Goal: Transaction & Acquisition: Purchase product/service

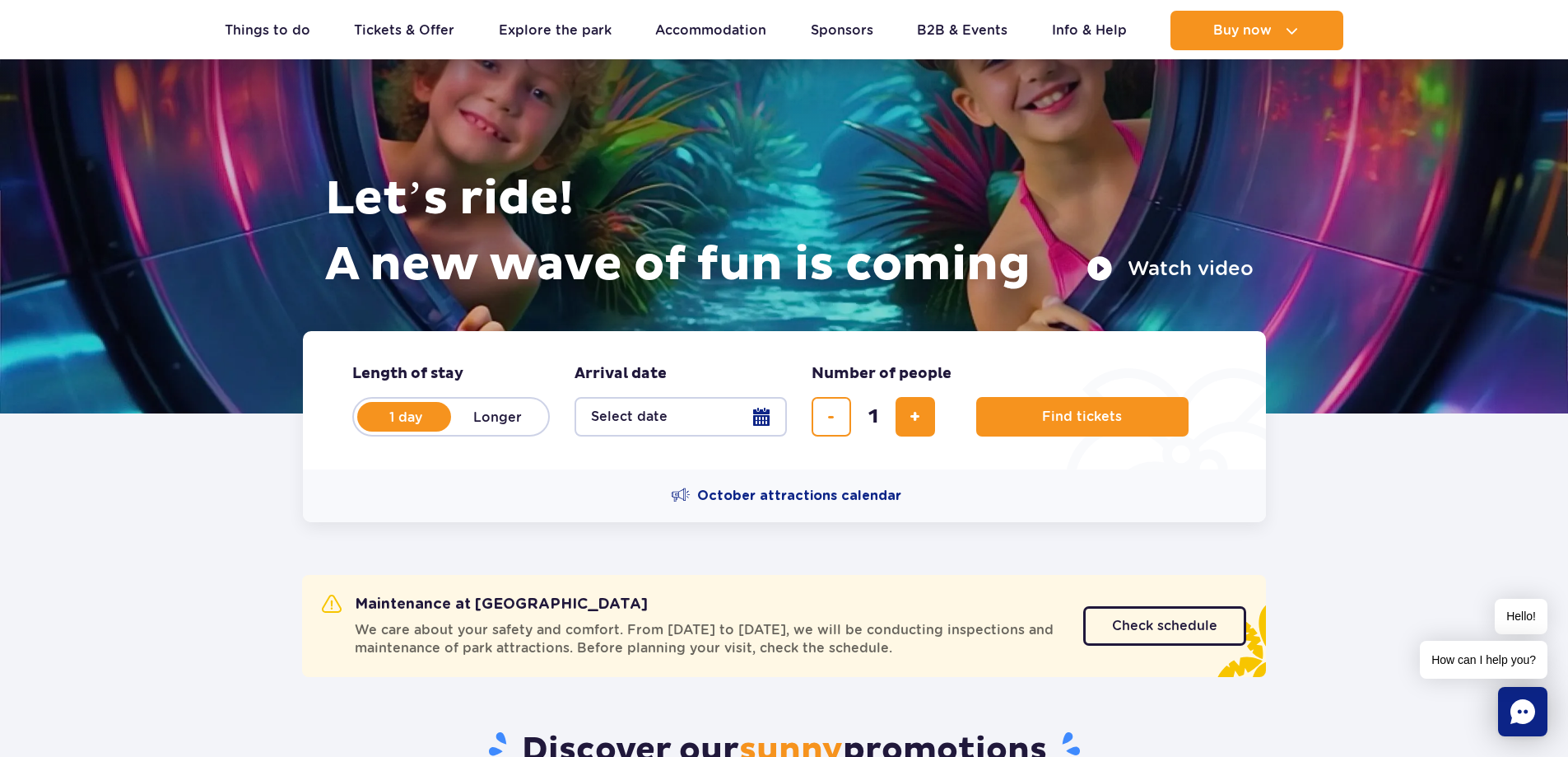
scroll to position [247, 0]
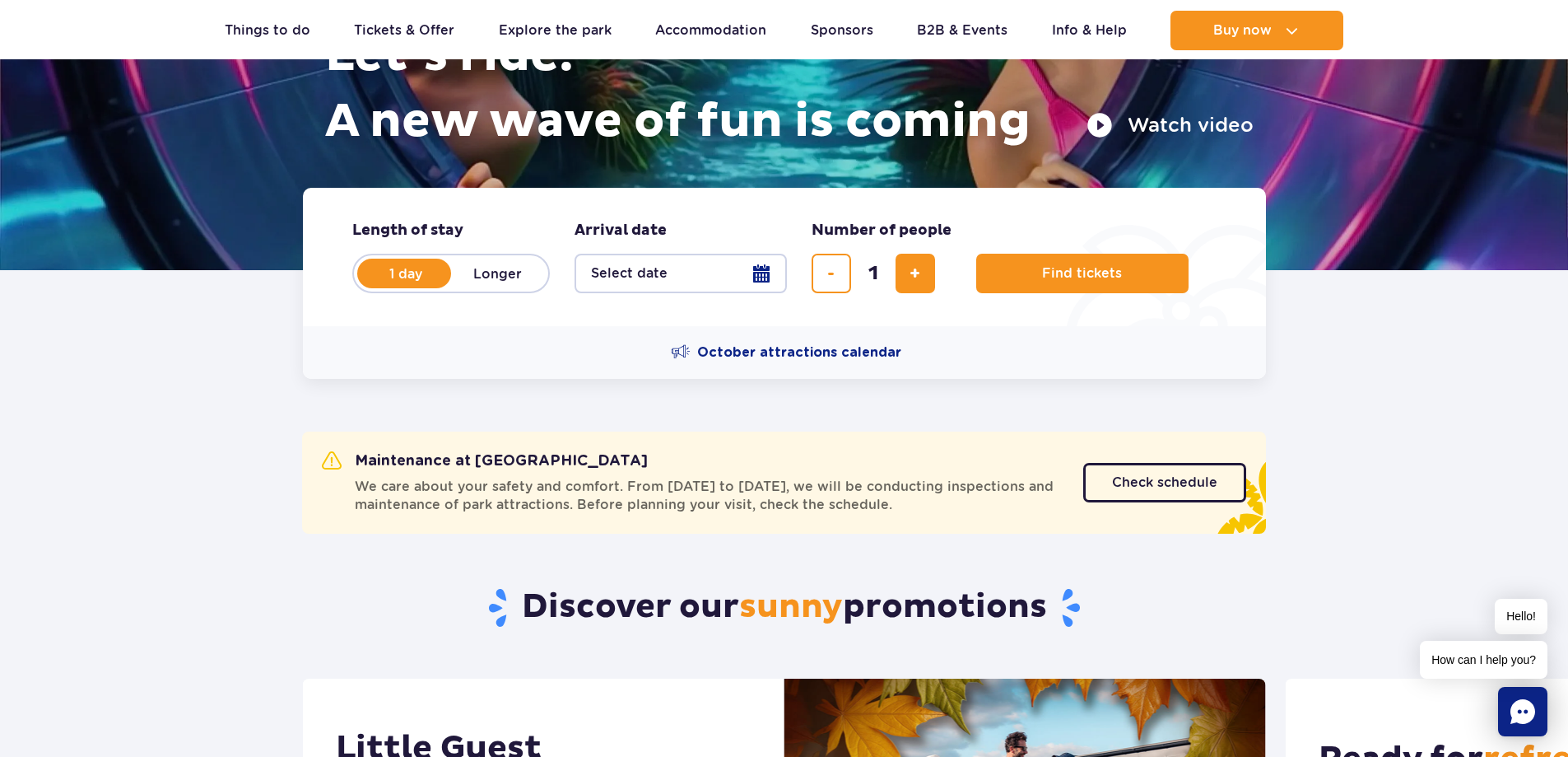
click at [612, 281] on button "Select date" at bounding box center [681, 274] width 213 height 39
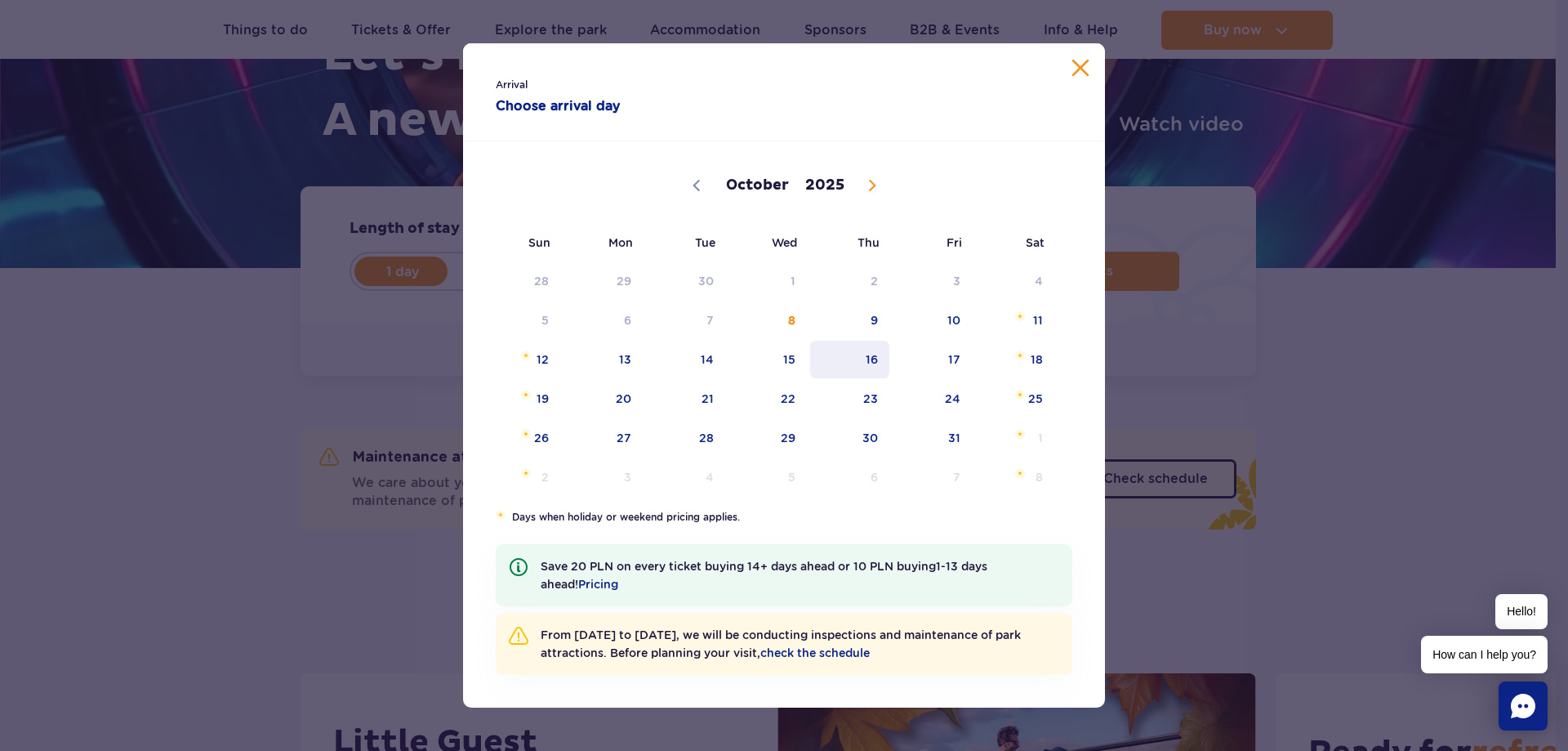
click at [880, 370] on span "16" at bounding box center [850, 359] width 83 height 37
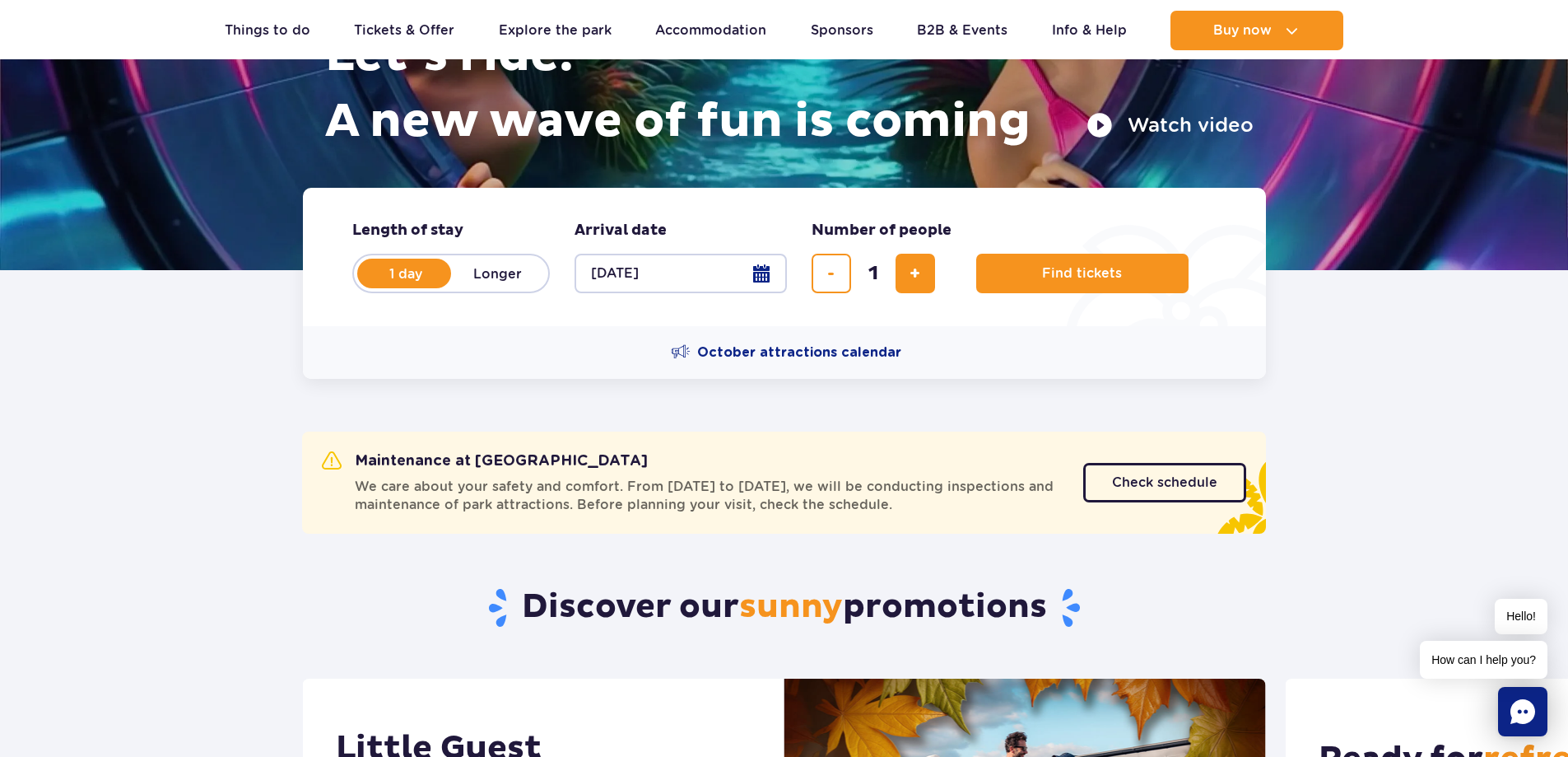
click at [651, 270] on button "16.10.25" at bounding box center [681, 274] width 213 height 39
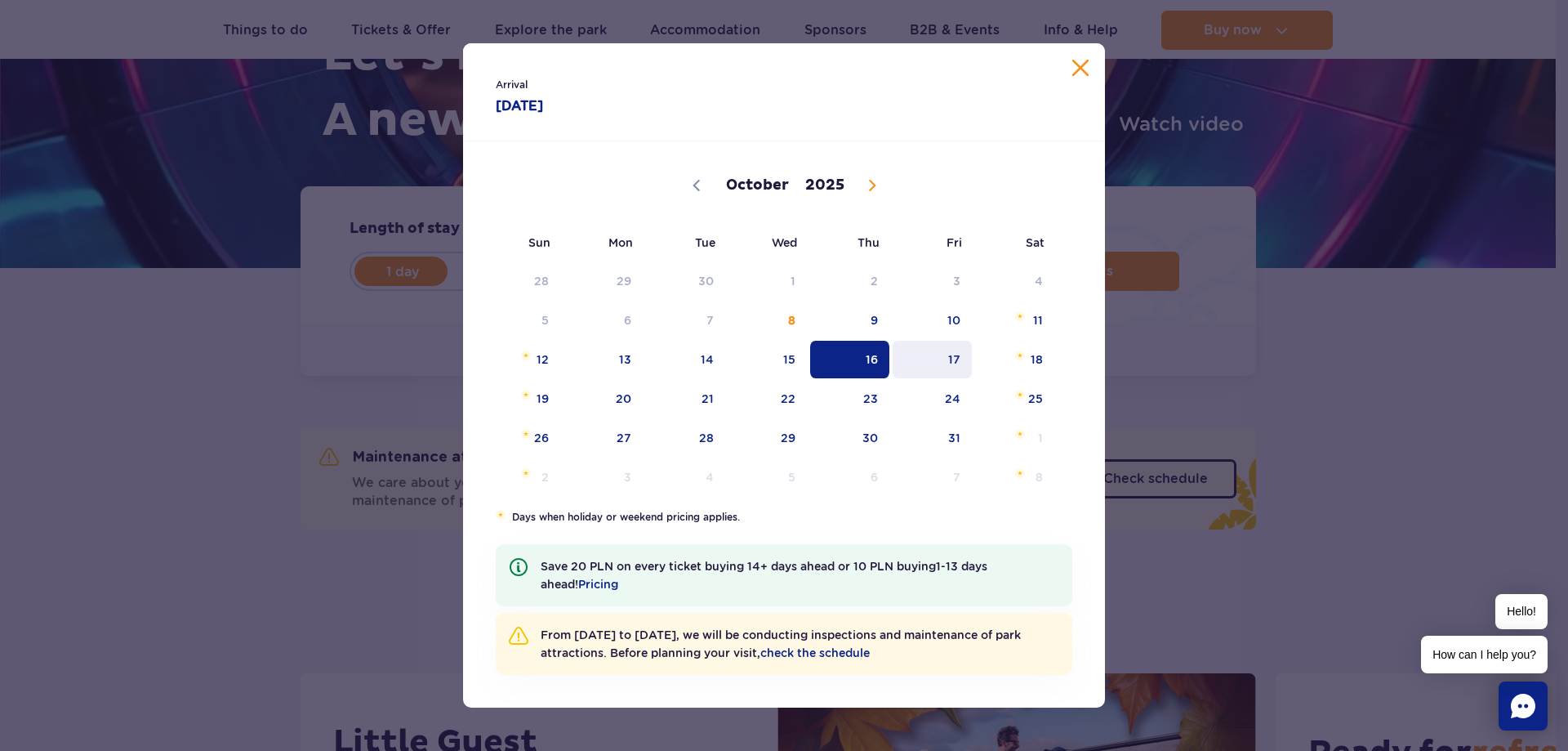
click at [928, 361] on span "17" at bounding box center [932, 359] width 83 height 37
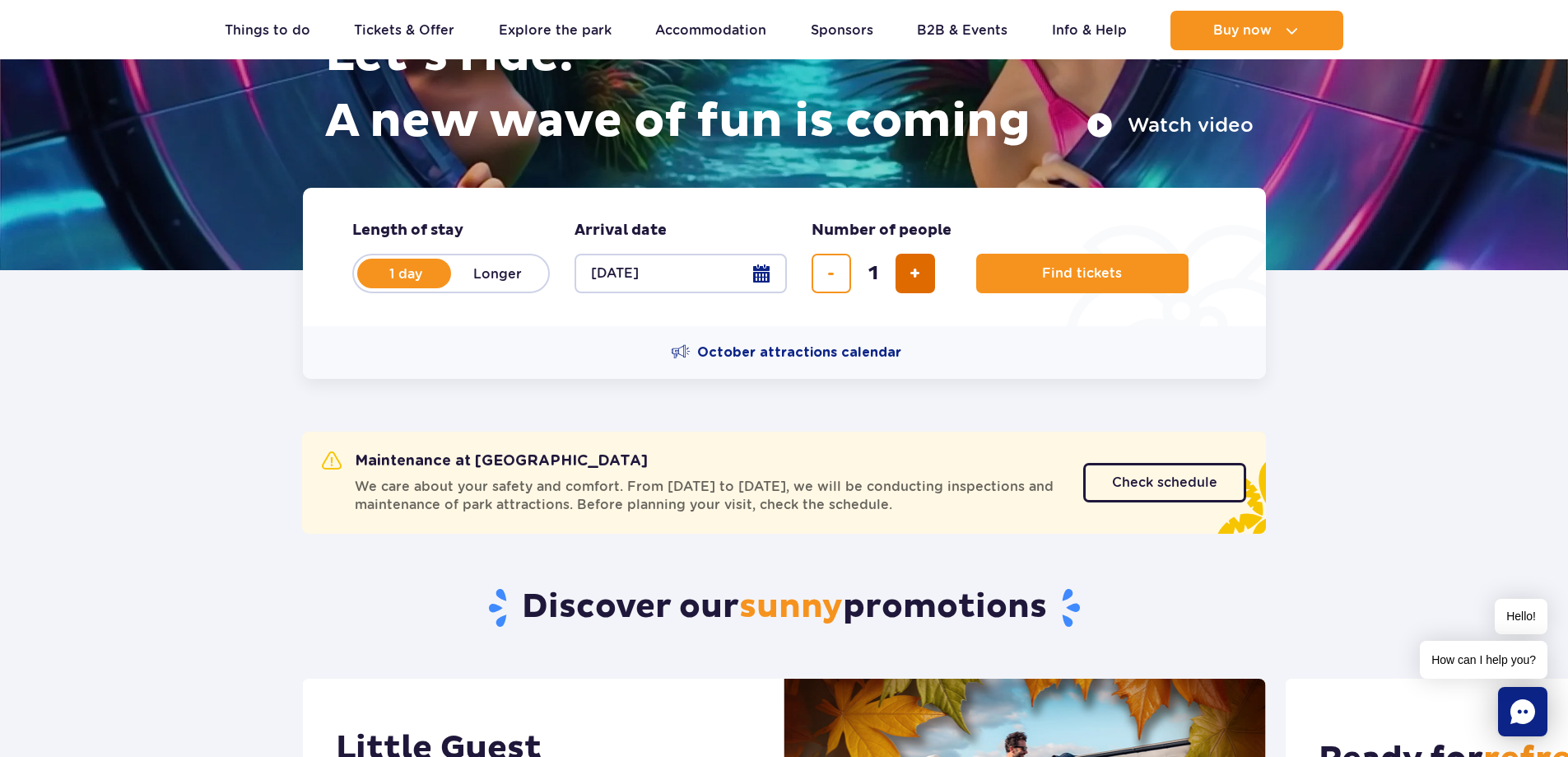
click at [920, 274] on span "add ticket" at bounding box center [914, 274] width 10 height 0
type input "4"
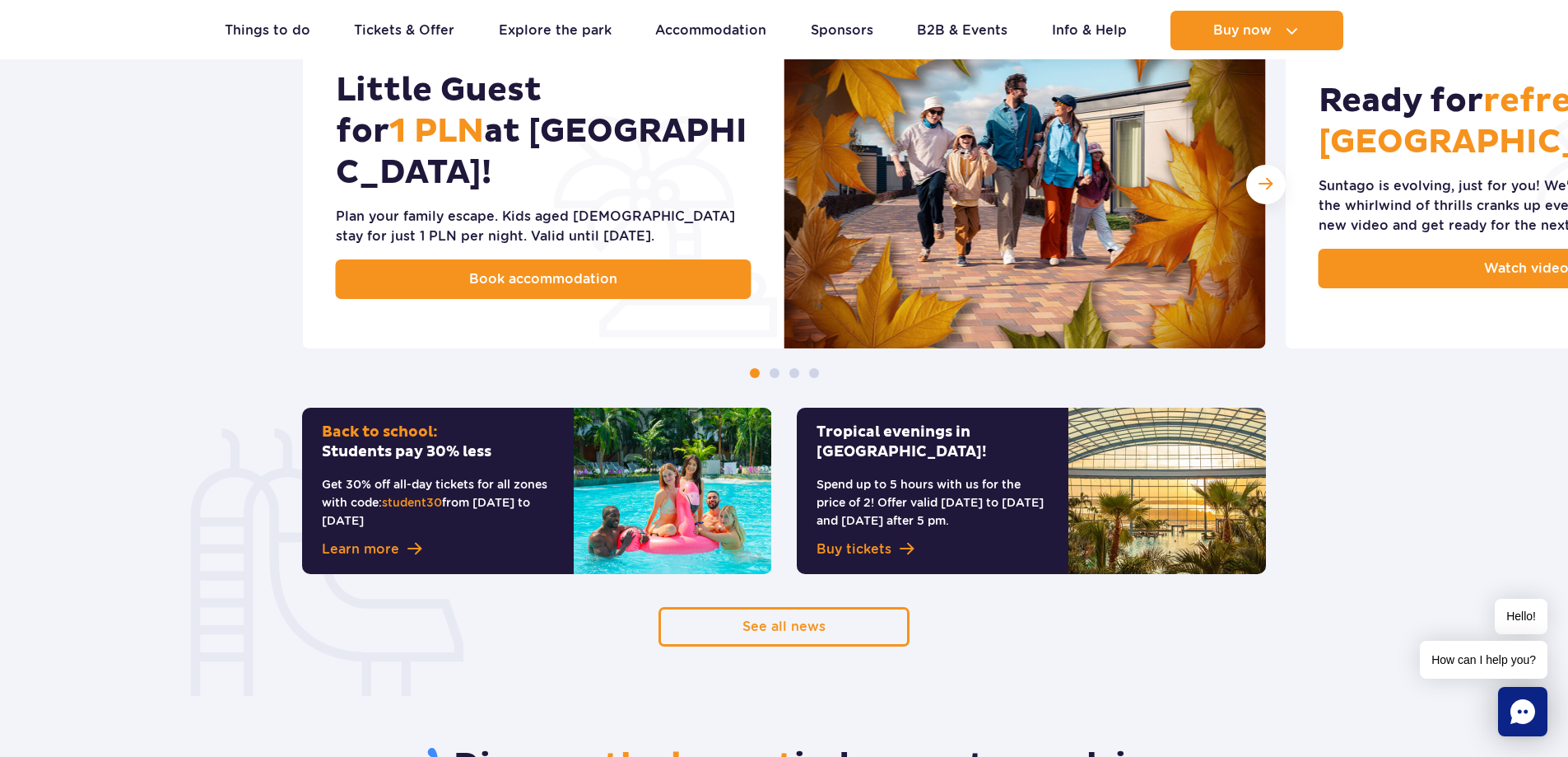
scroll to position [905, 0]
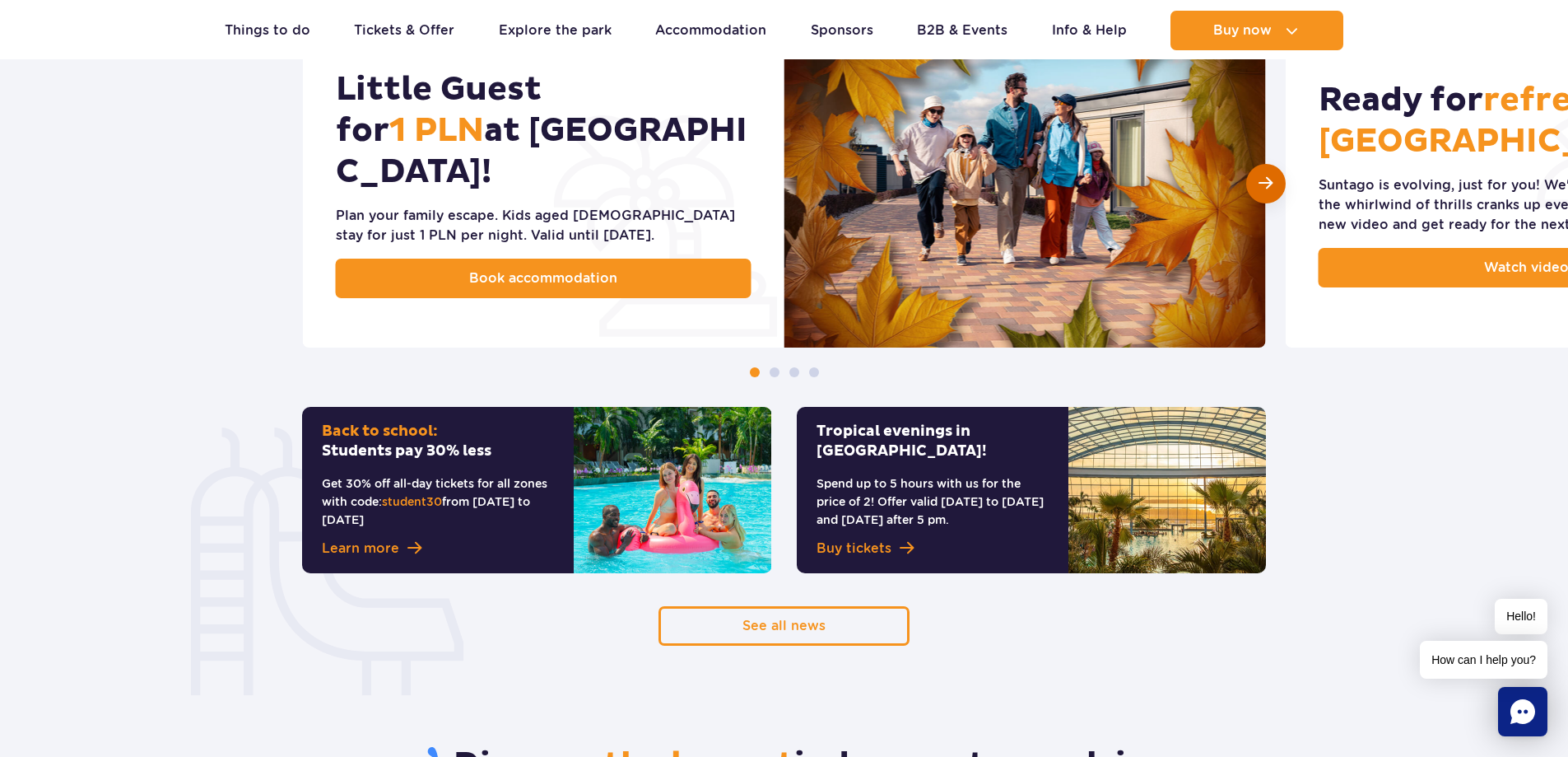
click at [1269, 171] on div "Next slide" at bounding box center [1266, 184] width 39 height 39
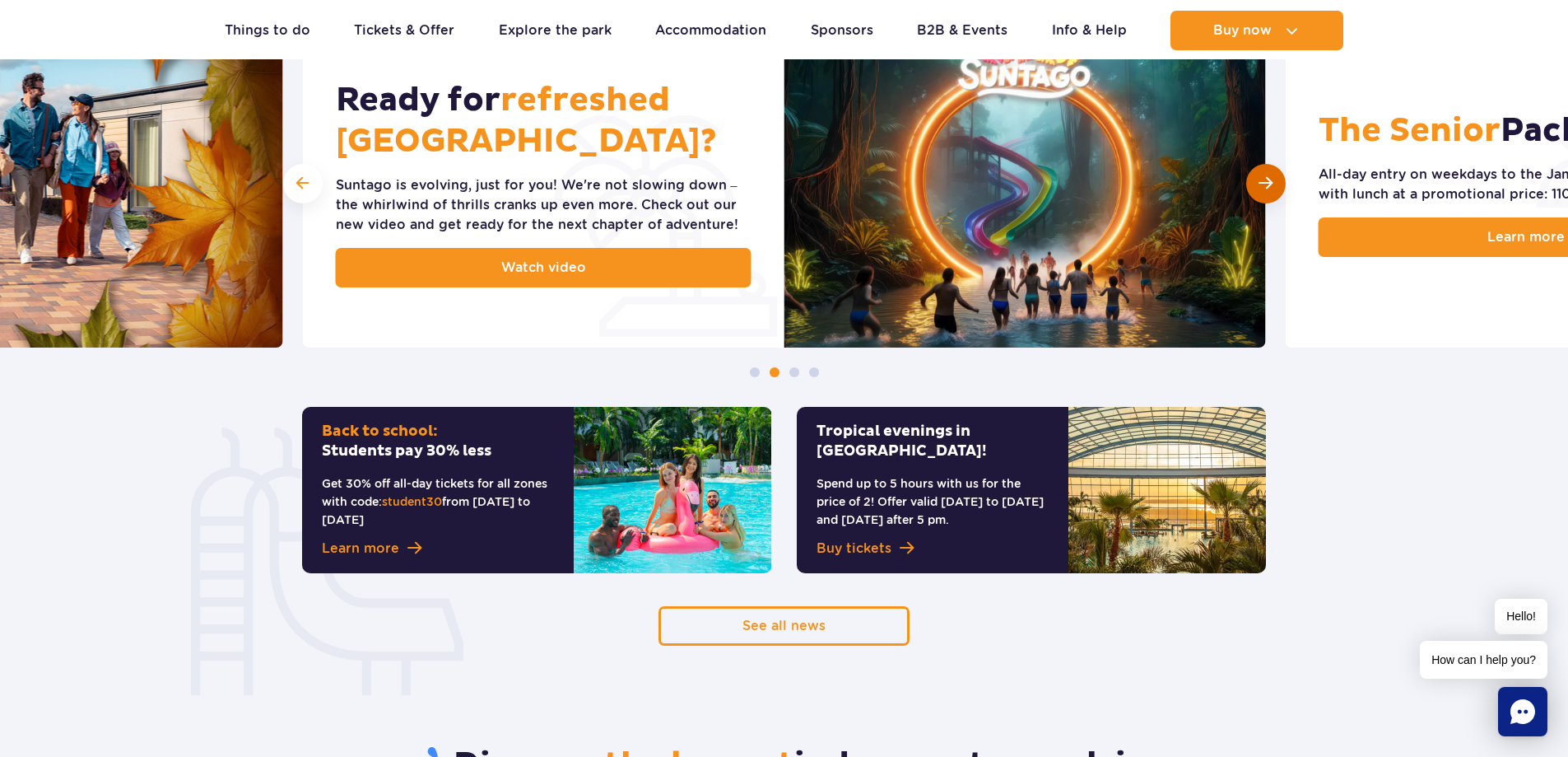
click at [1269, 171] on div "Next slide" at bounding box center [1266, 184] width 39 height 39
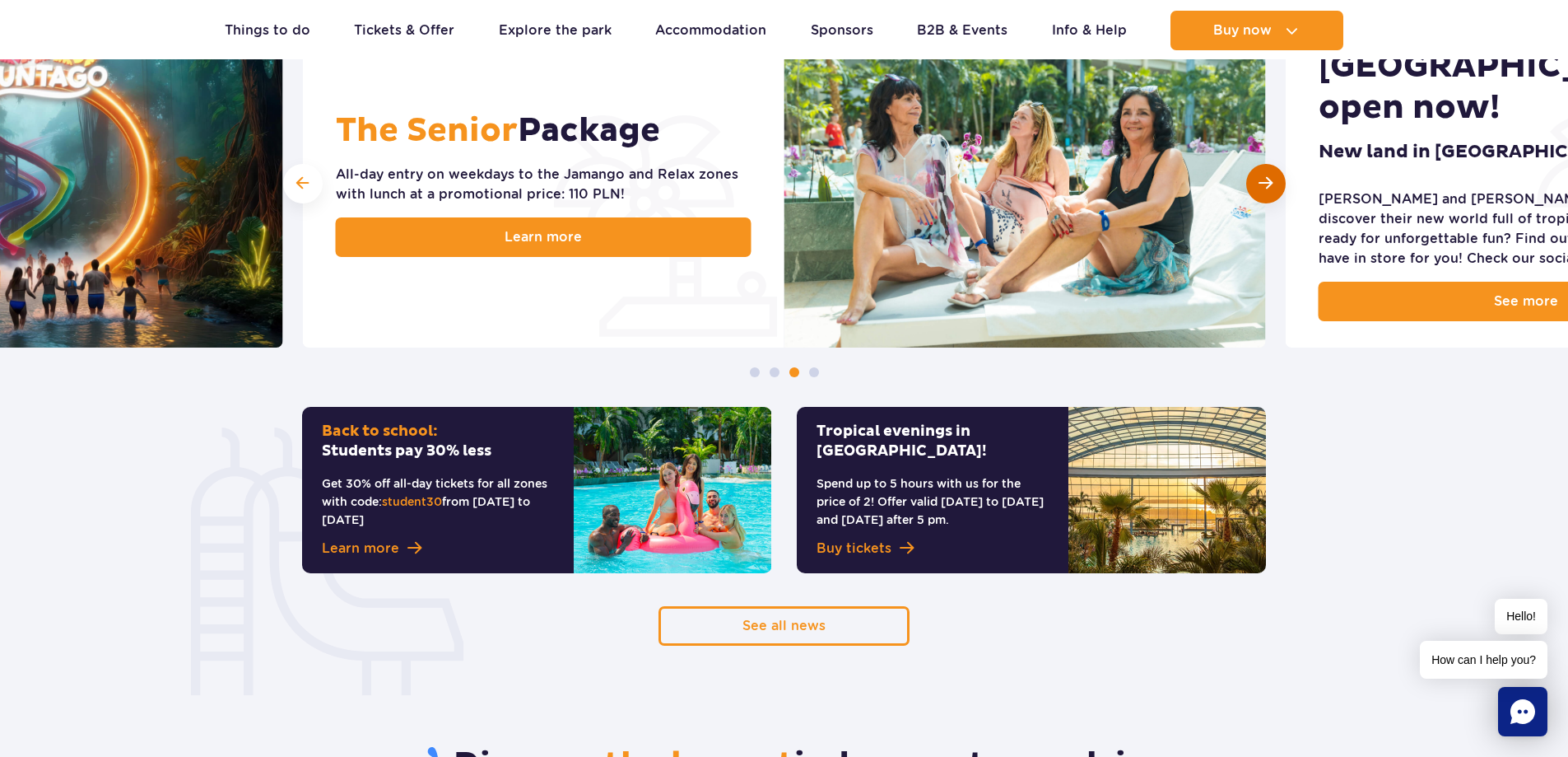
click at [1269, 171] on div "Next slide" at bounding box center [1266, 184] width 39 height 39
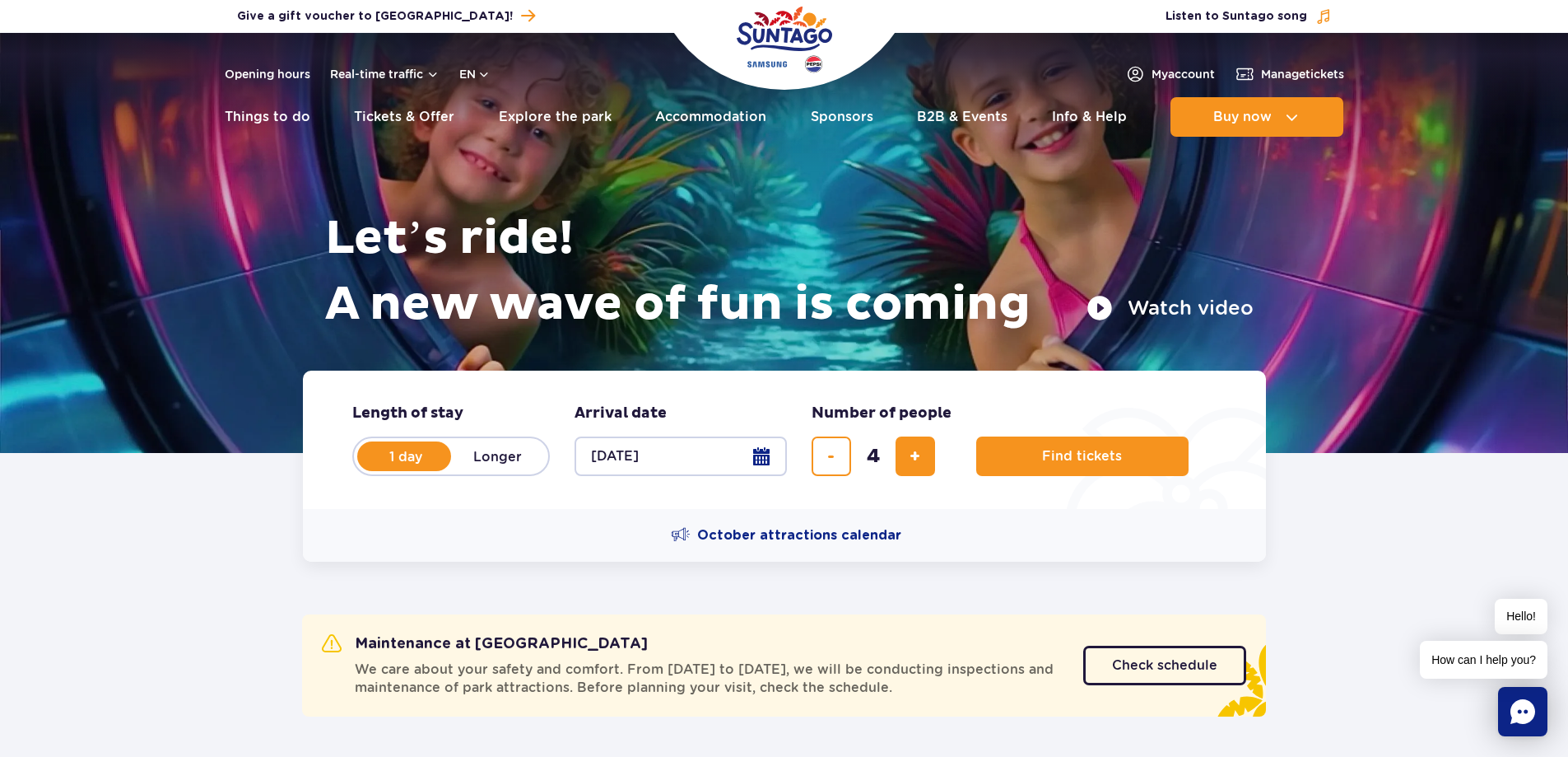
scroll to position [0, 0]
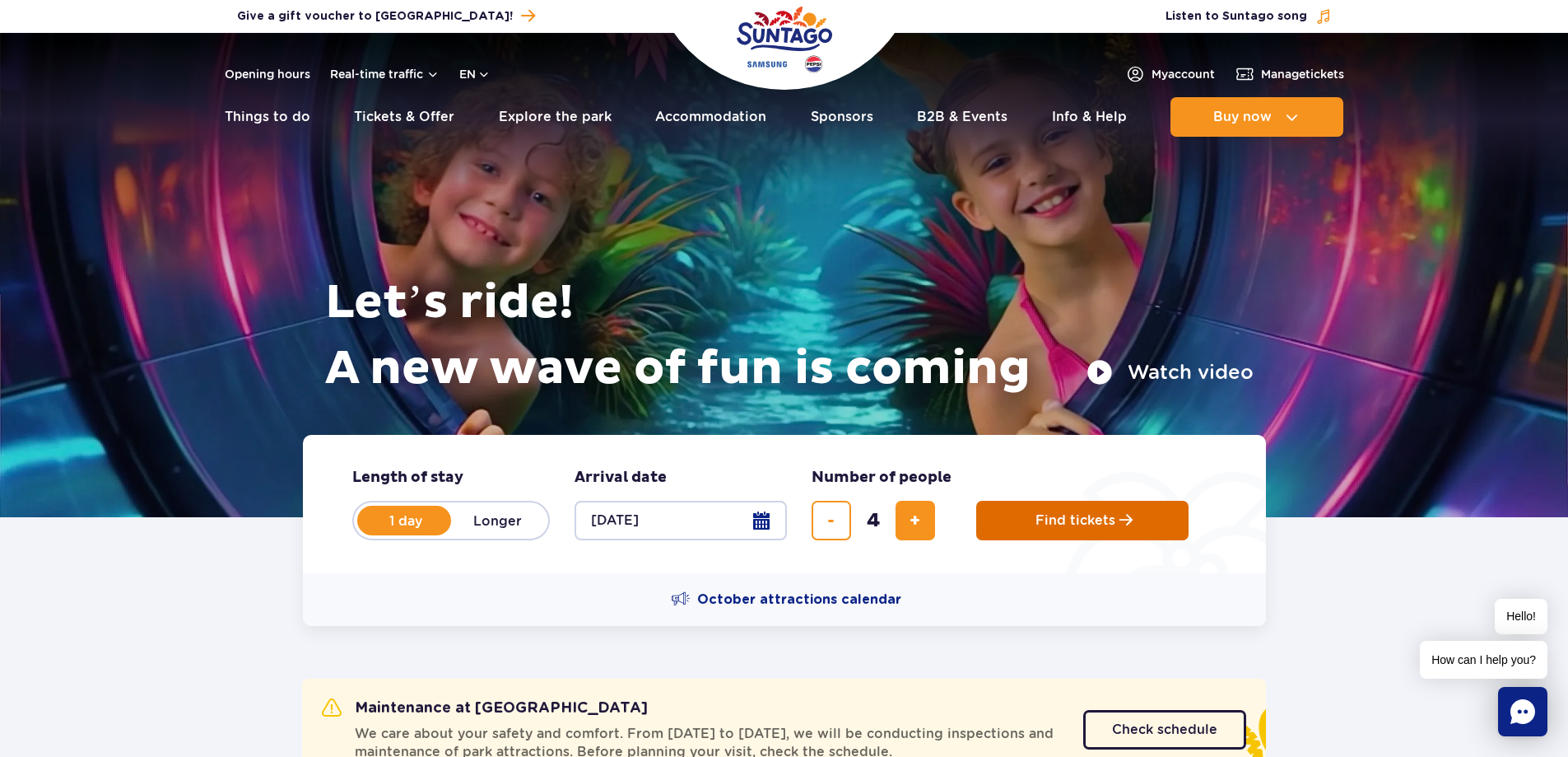
click at [1059, 530] on button "Find tickets" at bounding box center [1083, 520] width 213 height 39
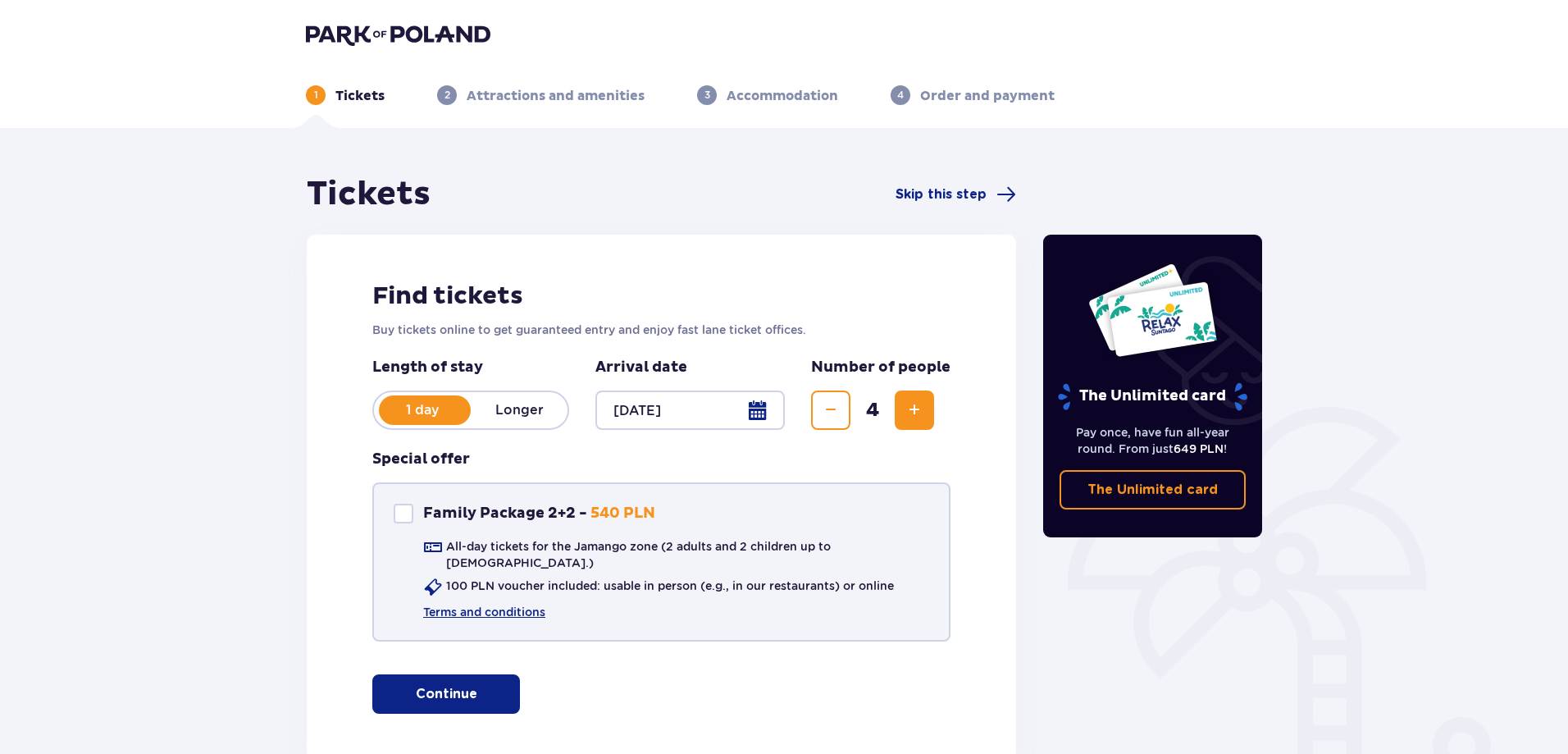
click at [520, 510] on p "Family Package 2+2 -" at bounding box center [505, 513] width 164 height 20
checkbox input "true"
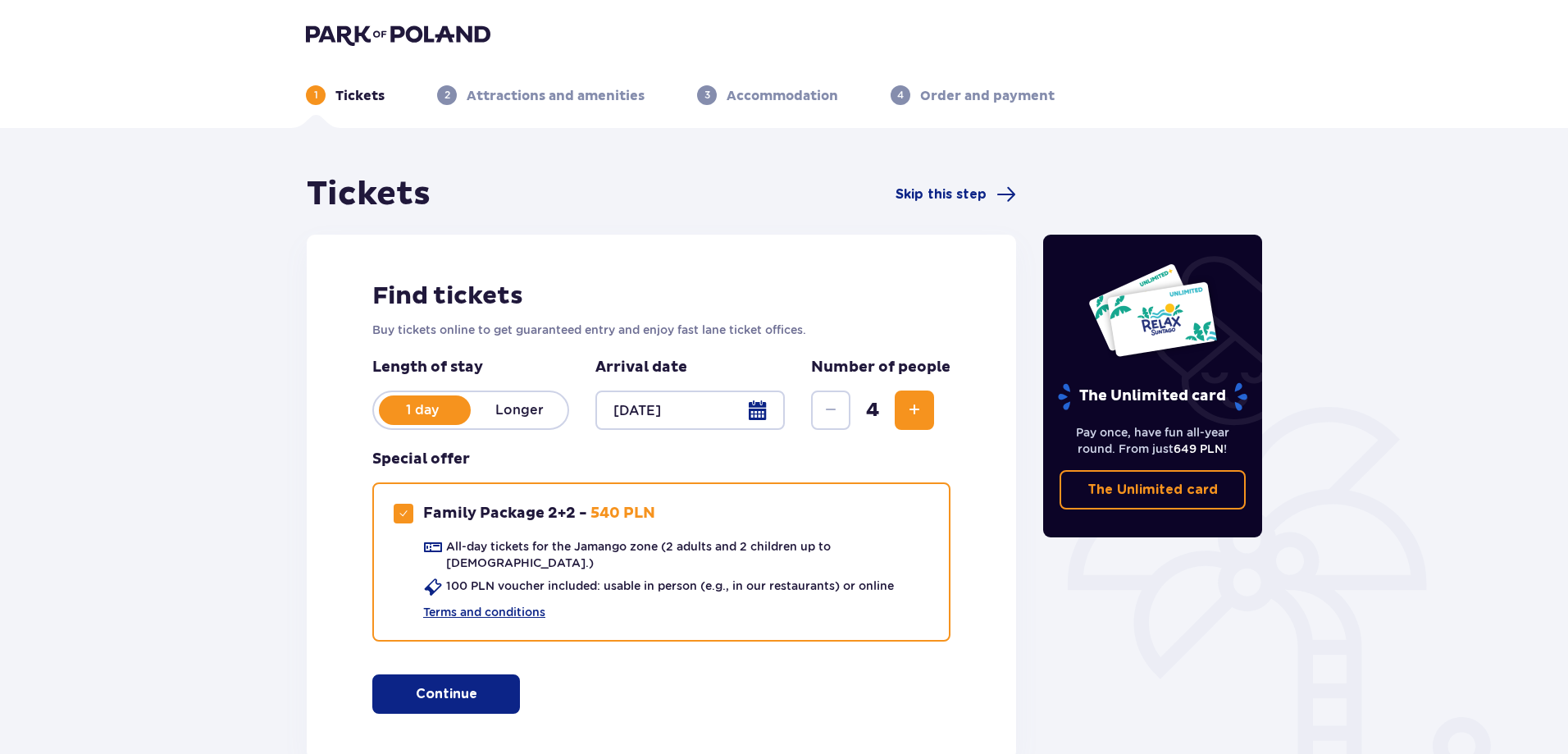
click at [461, 685] on p "Continue" at bounding box center [446, 693] width 62 height 18
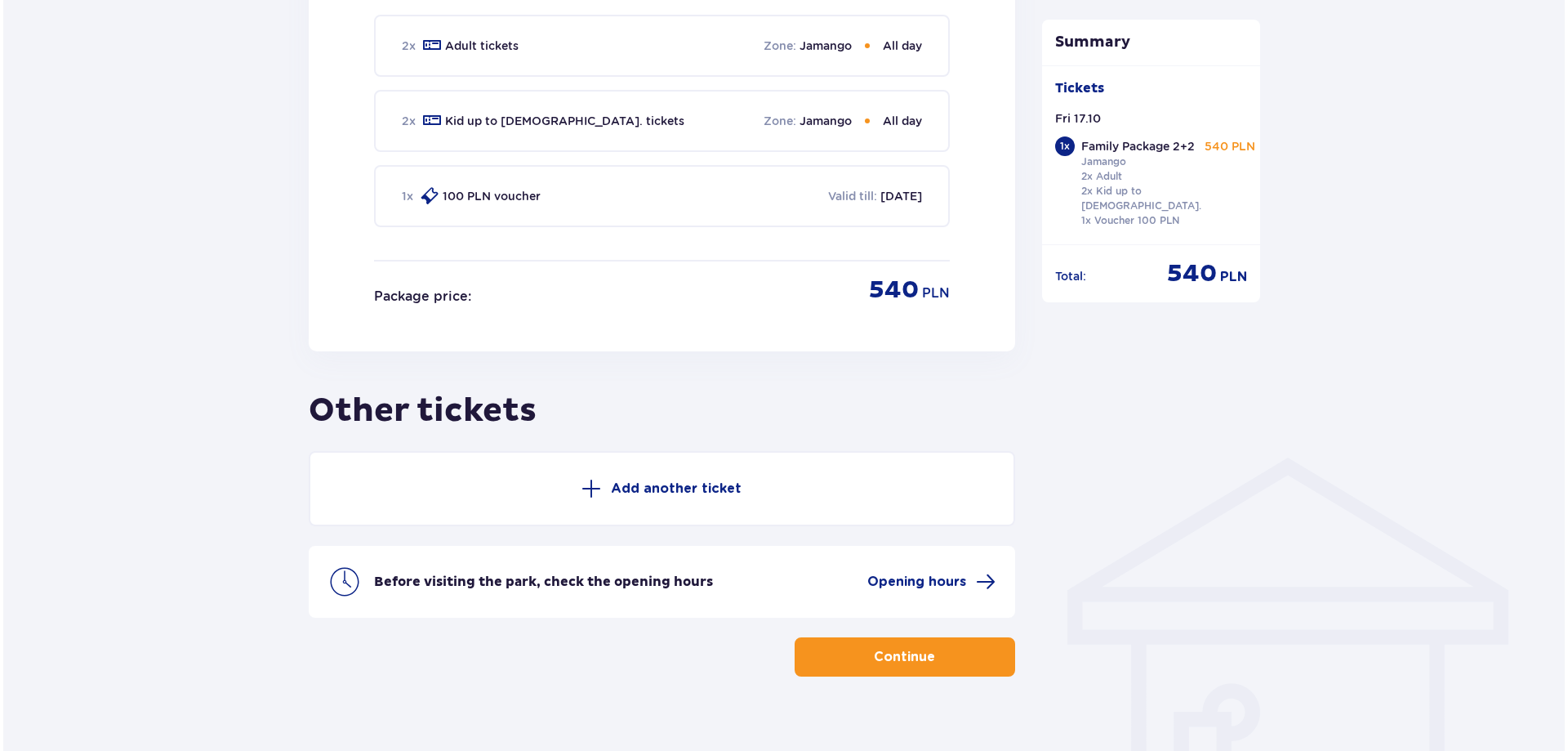
scroll to position [880, 0]
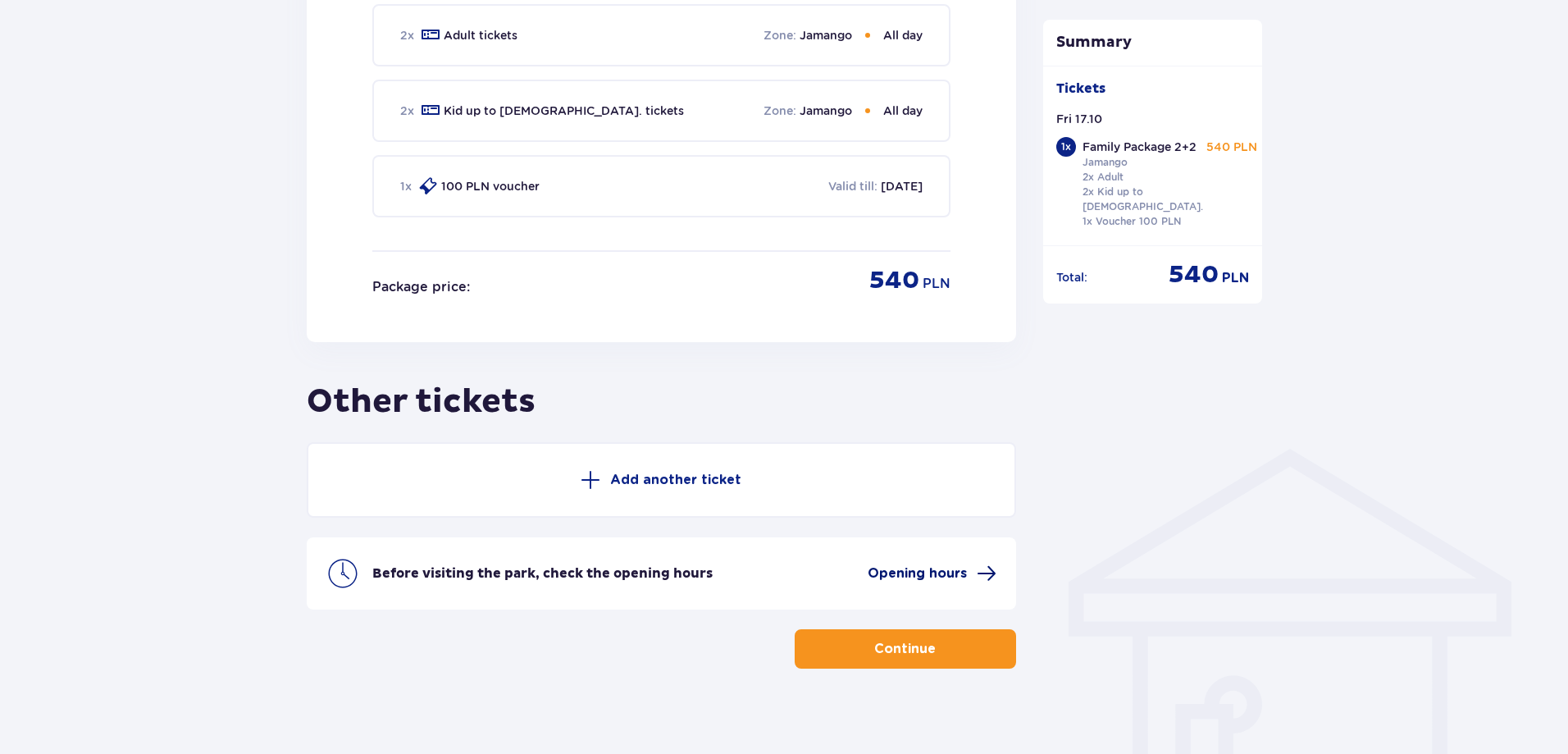
click at [899, 565] on span "Opening hours" at bounding box center [917, 573] width 99 height 18
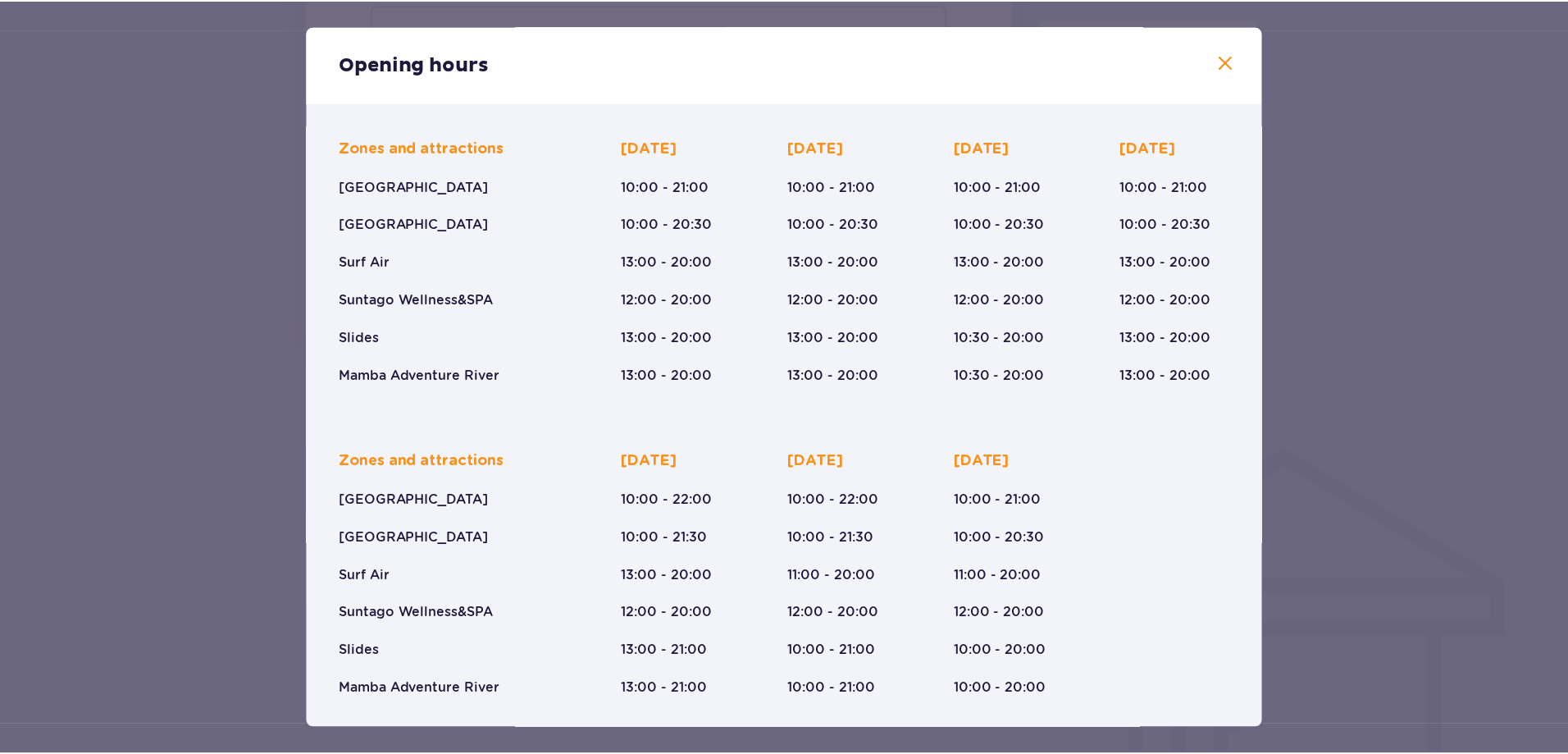
scroll to position [114, 0]
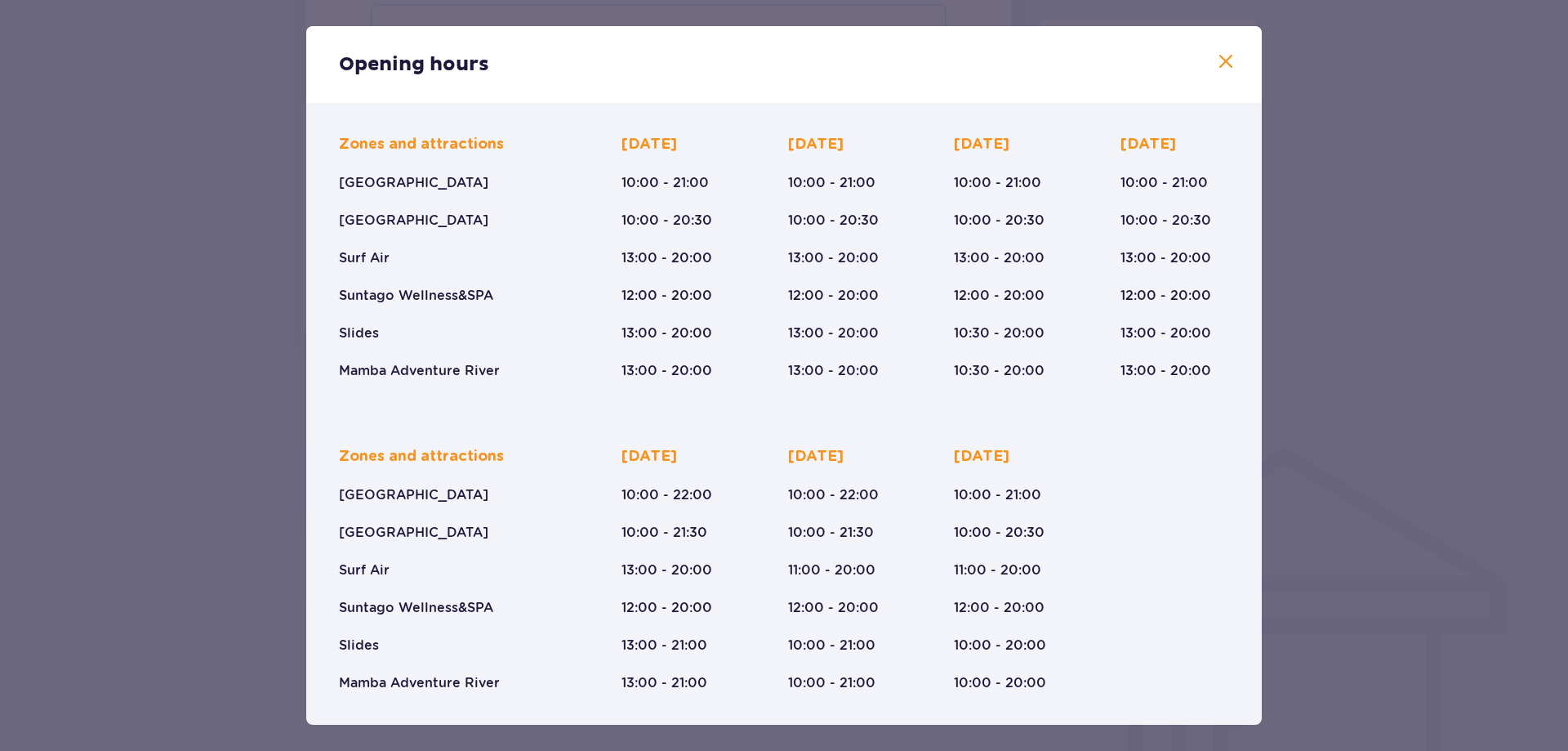
click at [1302, 468] on div "Opening hours January - December [DATE] ([DATE]-[DATE]) Zones and attractions […" at bounding box center [784, 376] width 1568 height 751
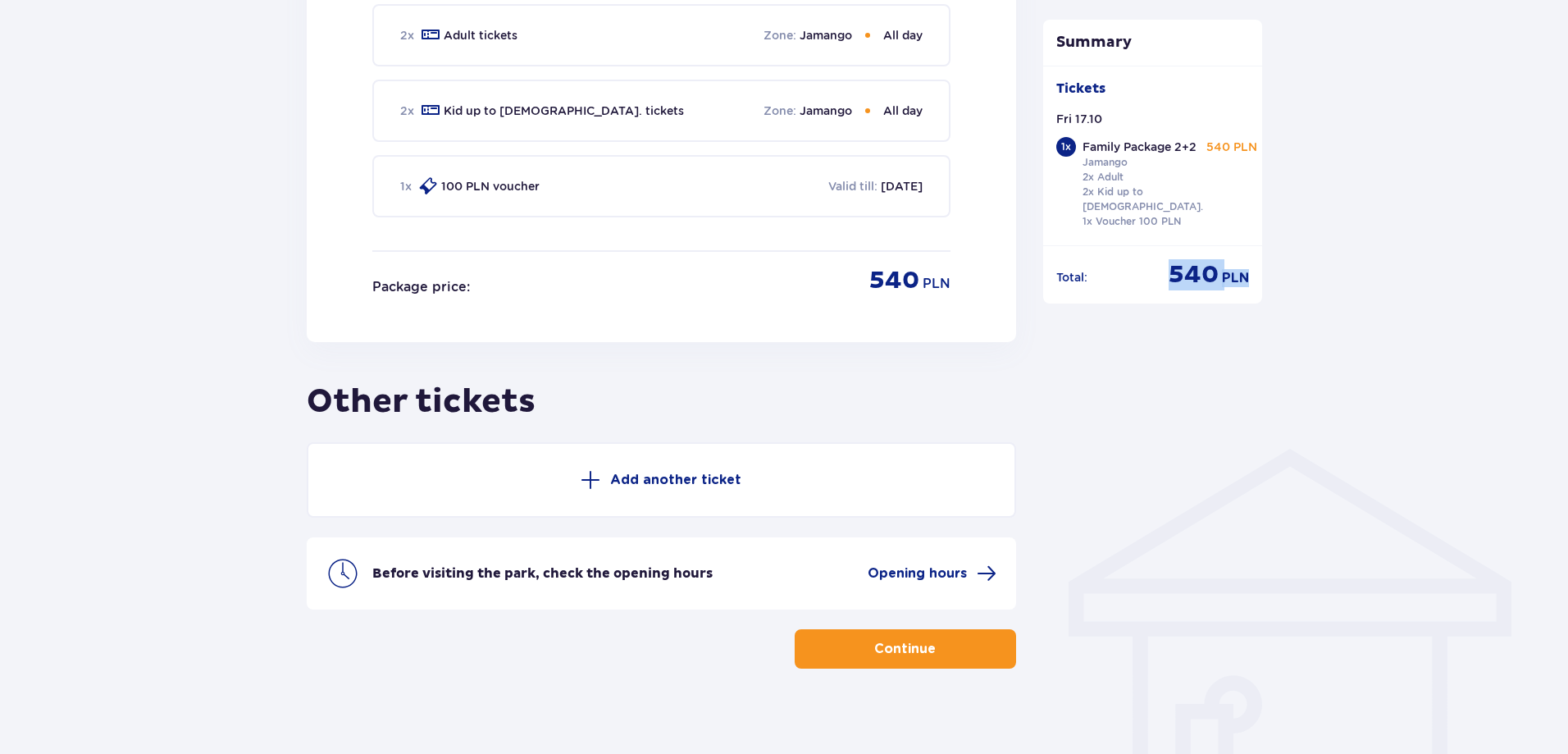
drag, startPoint x: 1172, startPoint y: 277, endPoint x: 1251, endPoint y: 277, distance: 79.0
click at [1256, 280] on div "Total : 540 PLN" at bounding box center [1152, 268] width 220 height 45
